Goal: Information Seeking & Learning: Find contact information

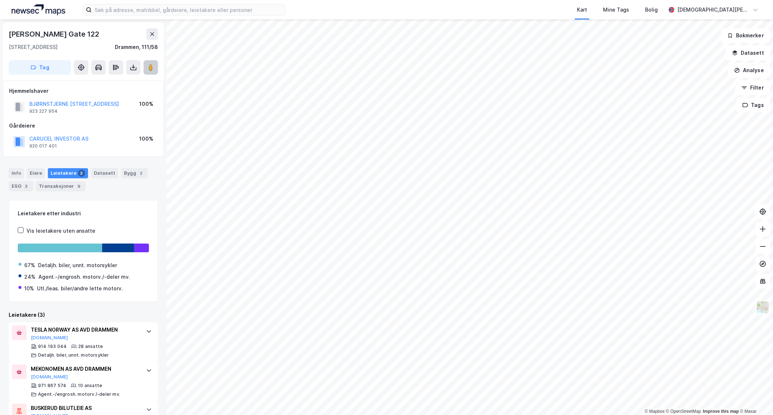
click at [153, 66] on image at bounding box center [151, 67] width 4 height 7
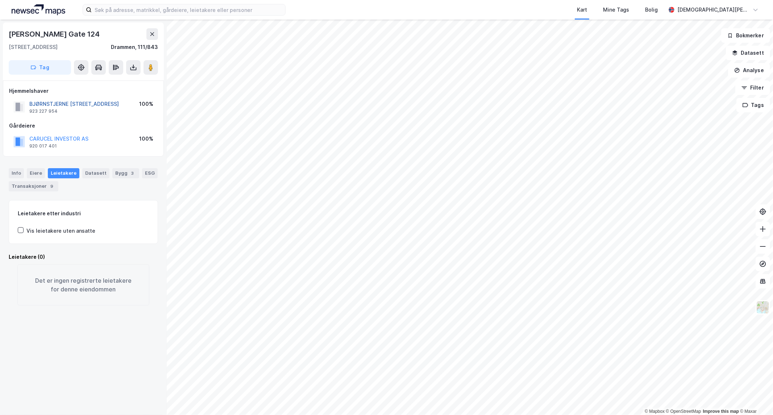
drag, startPoint x: 26, startPoint y: 102, endPoint x: 131, endPoint y: 100, distance: 105.1
click at [119, 100] on div "BJØRNSTJERNE [STREET_ADDRESS]" at bounding box center [65, 107] width 105 height 15
click at [0, 0] on button "BJØRNSTJERNE [STREET_ADDRESS]" at bounding box center [0, 0] width 0 height 0
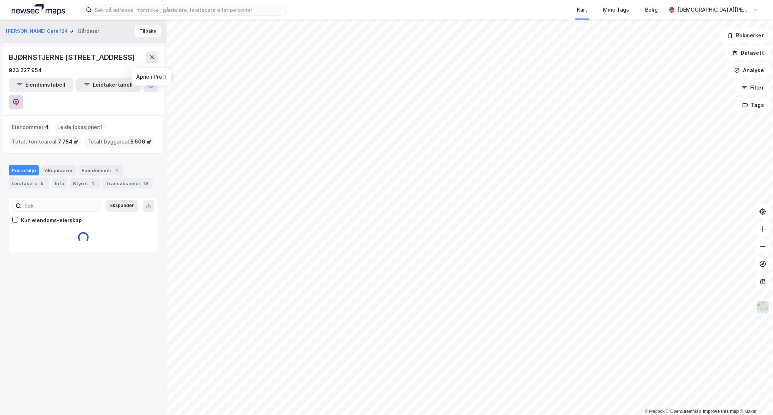
click at [20, 99] on icon at bounding box center [15, 102] width 7 height 7
